Goal: Task Accomplishment & Management: Use online tool/utility

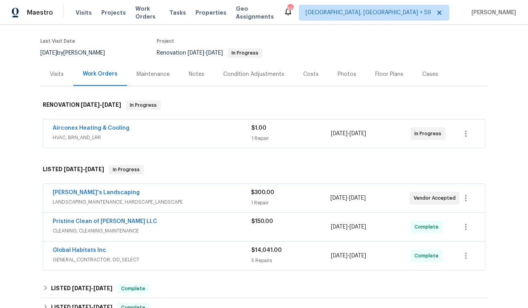
scroll to position [62, 0]
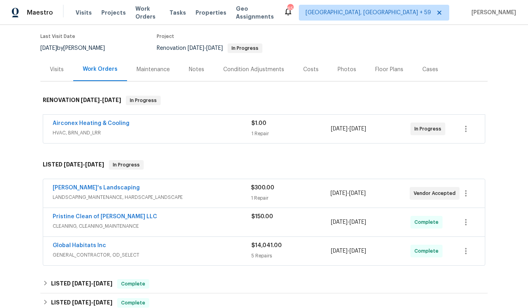
click at [192, 194] on span "LANDSCAPING_MAINTENANCE, HARDSCAPE_LANDSCAPE" at bounding box center [152, 198] width 198 height 8
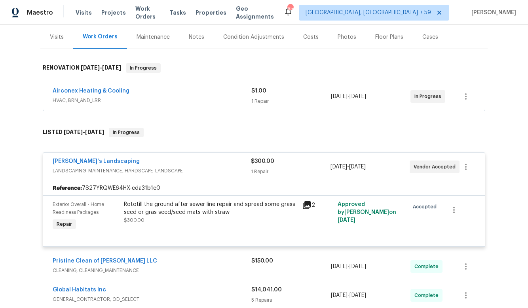
scroll to position [95, 0]
click at [306, 206] on icon at bounding box center [306, 204] width 9 height 9
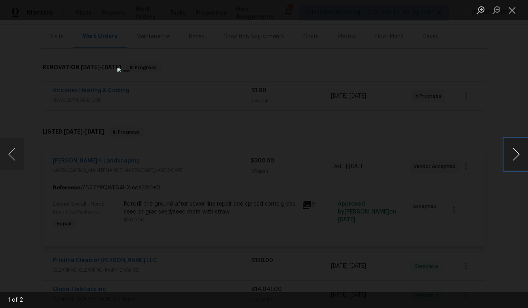
click at [515, 148] on button "Next image" at bounding box center [516, 155] width 24 height 32
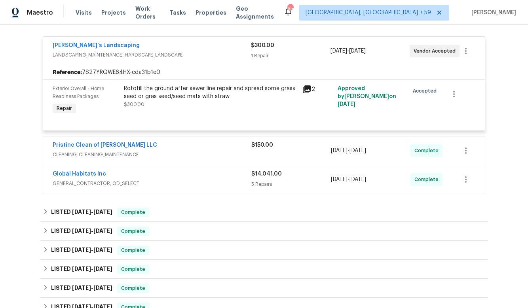
scroll to position [213, 0]
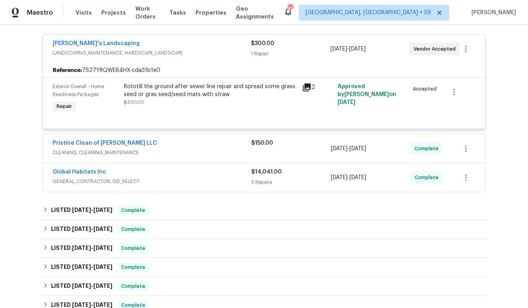
click at [304, 149] on div "$150.00" at bounding box center [291, 148] width 80 height 19
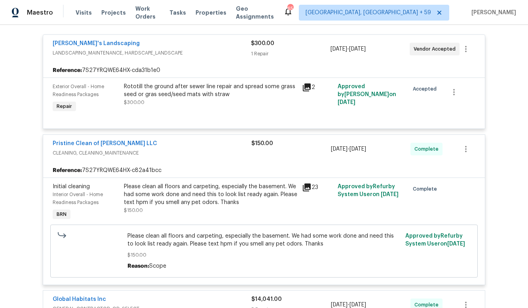
click at [308, 191] on icon at bounding box center [306, 187] width 9 height 9
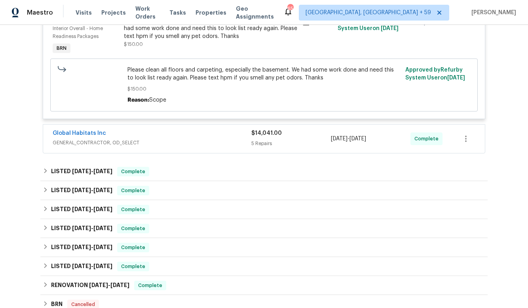
scroll to position [367, 0]
